Goal: Information Seeking & Learning: Find specific fact

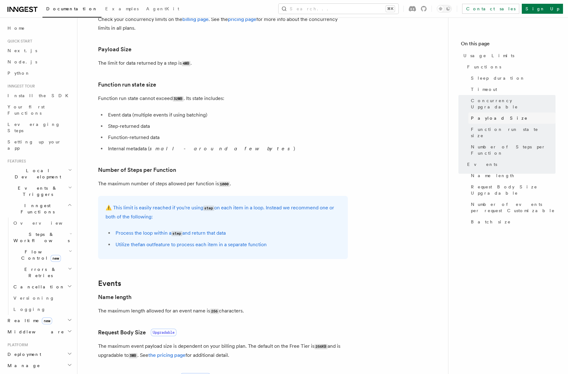
click at [483, 115] on span "Payload Size" at bounding box center [499, 118] width 57 height 6
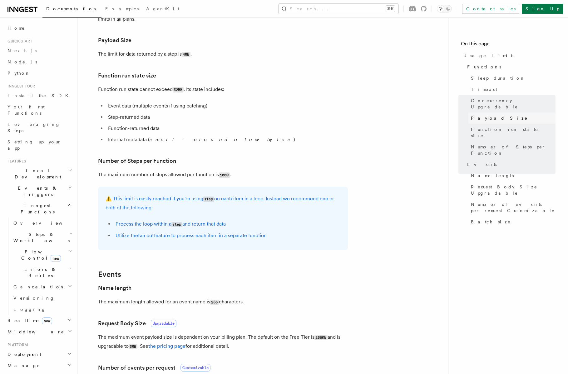
scroll to position [257, 0]
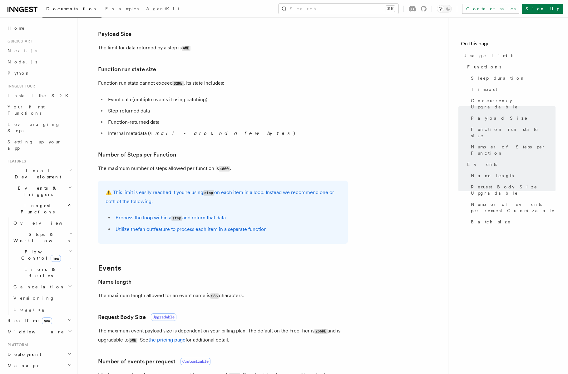
click at [185, 48] on code "4MB" at bounding box center [186, 48] width 9 height 5
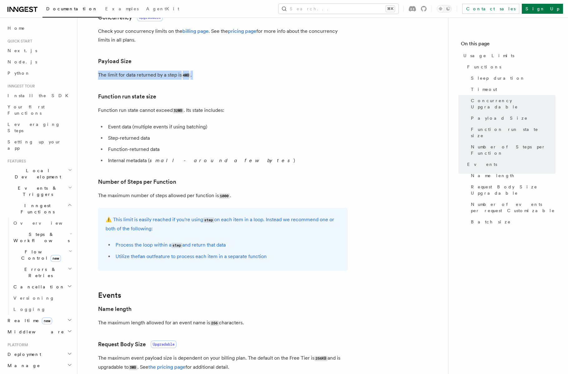
scroll to position [228, 0]
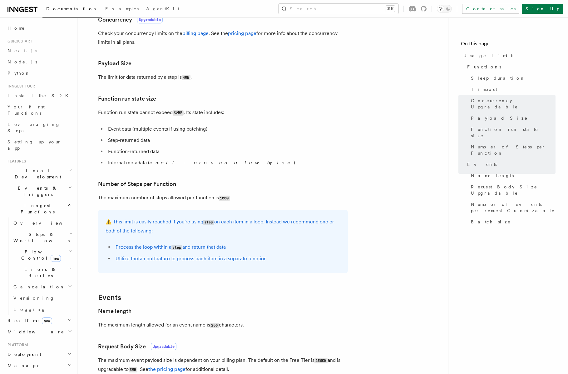
click at [234, 101] on h3 "Function run state size" at bounding box center [223, 98] width 250 height 9
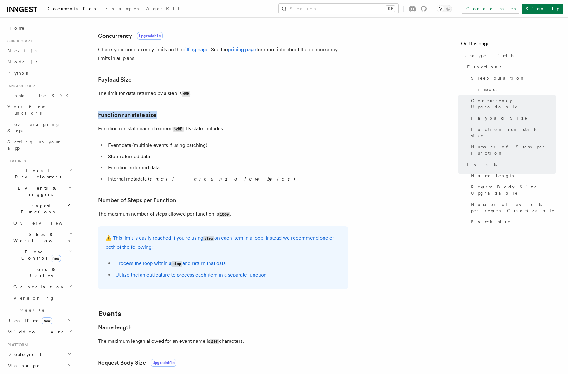
scroll to position [208, 0]
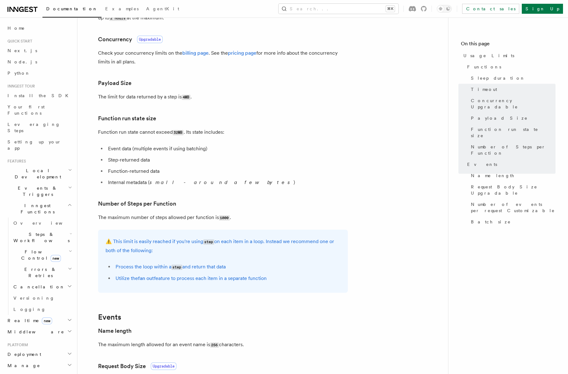
click at [175, 99] on p "The limit for data returned by a step is 4MB ." at bounding box center [223, 96] width 250 height 9
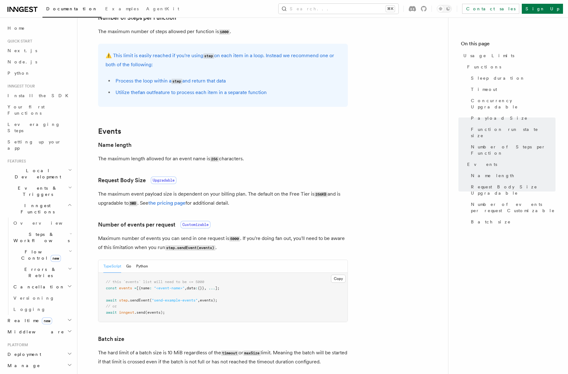
scroll to position [396, 0]
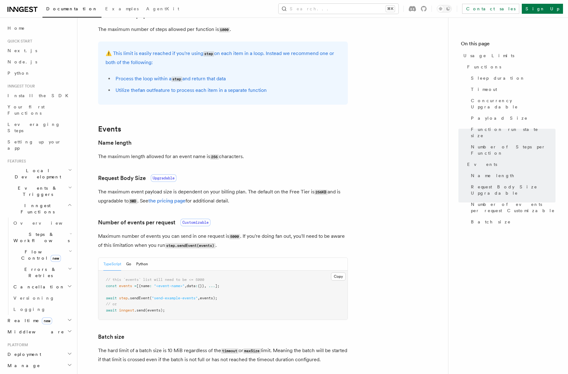
click at [126, 192] on p "The maximum event payload size is dependent on your billing plan. The default o…" at bounding box center [223, 196] width 250 height 18
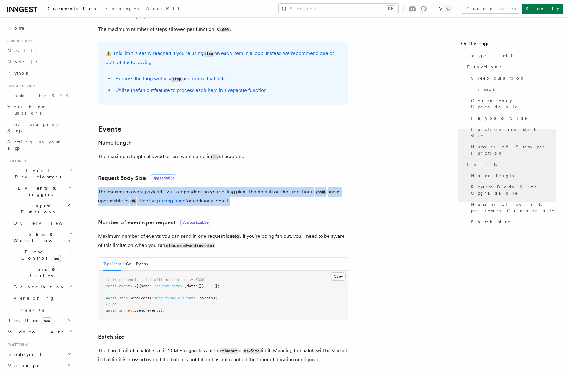
click at [126, 192] on p "The maximum event payload size is dependent on your billing plan. The default o…" at bounding box center [223, 196] width 250 height 18
click at [303, 186] on article "Platform Usage Limits We have put some limits on the service to make sure we pr…" at bounding box center [262, 59] width 351 height 856
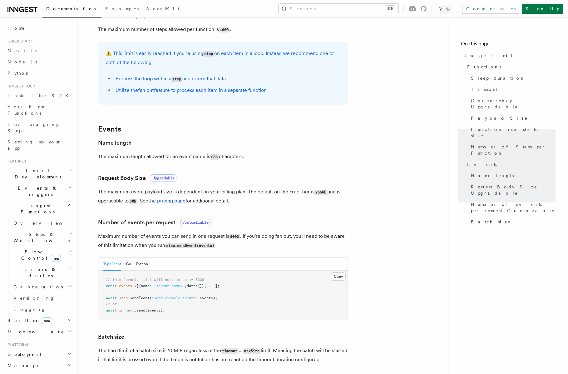
click at [130, 192] on p "The maximum event payload size is dependent on your billing plan. The default o…" at bounding box center [223, 196] width 250 height 18
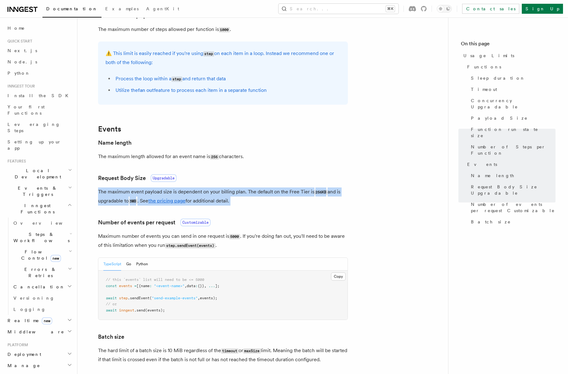
click at [130, 192] on p "The maximum event payload size is dependent on your billing plan. The default o…" at bounding box center [223, 196] width 250 height 18
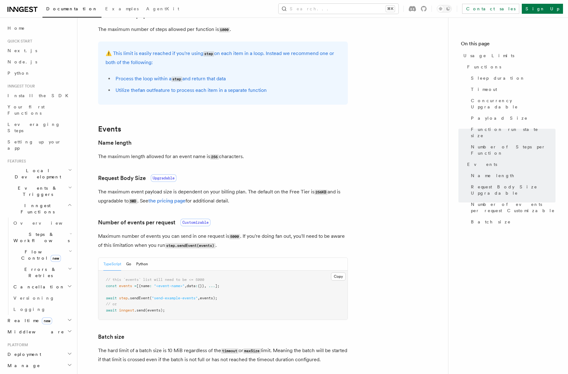
click at [125, 196] on p "The maximum event payload size is dependent on your billing plan. The default o…" at bounding box center [223, 196] width 250 height 18
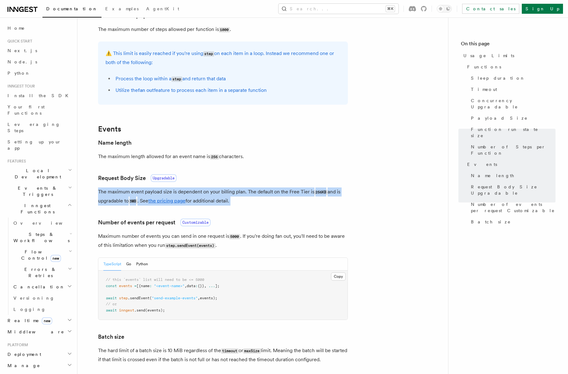
click at [125, 196] on p "The maximum event payload size is dependent on your billing plan. The default o…" at bounding box center [223, 196] width 250 height 18
